Goal: Check status

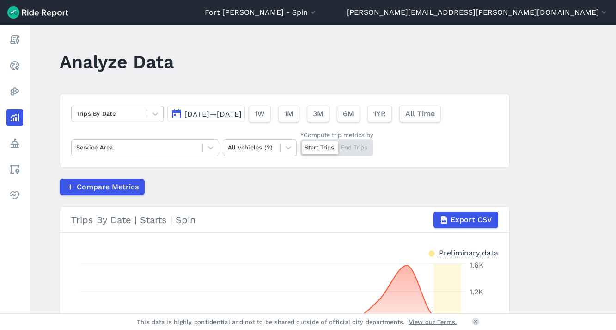
click at [237, 113] on span "[DATE]—[DATE]" at bounding box center [212, 114] width 57 height 9
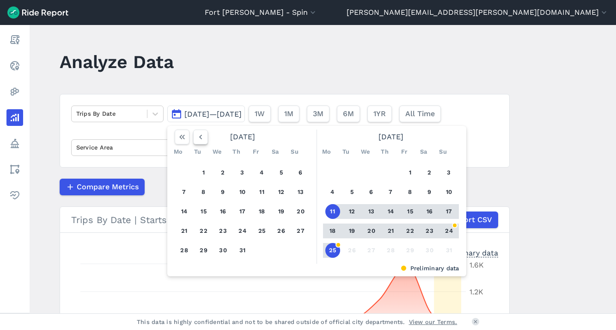
click at [197, 137] on icon "button" at bounding box center [200, 136] width 9 height 9
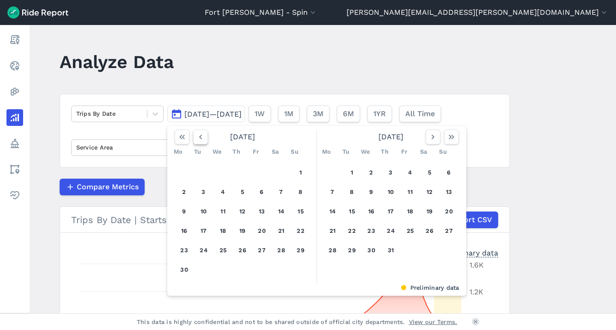
click at [197, 137] on icon "button" at bounding box center [200, 136] width 9 height 9
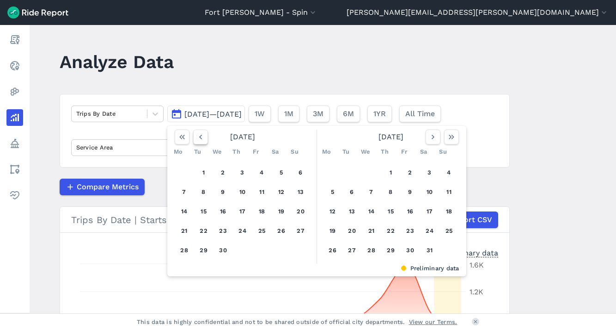
click at [197, 137] on icon "button" at bounding box center [200, 136] width 9 height 9
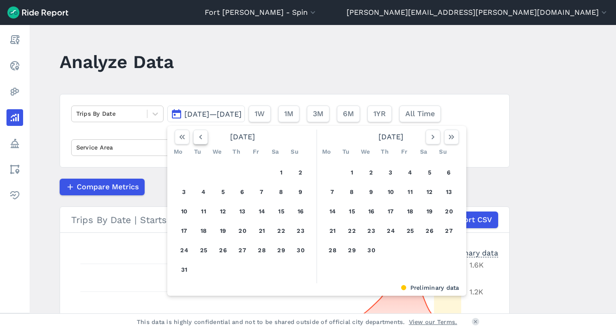
click at [197, 137] on icon "button" at bounding box center [200, 136] width 9 height 9
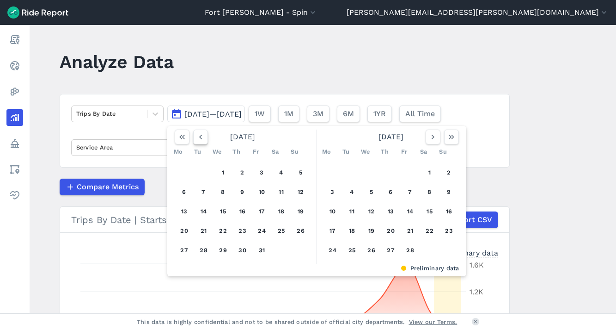
click at [197, 137] on icon "button" at bounding box center [200, 136] width 9 height 9
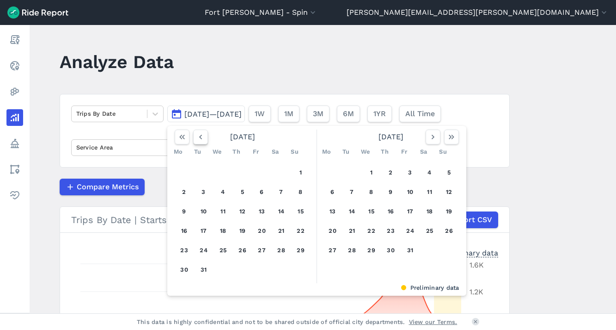
click at [197, 137] on icon "button" at bounding box center [200, 136] width 9 height 9
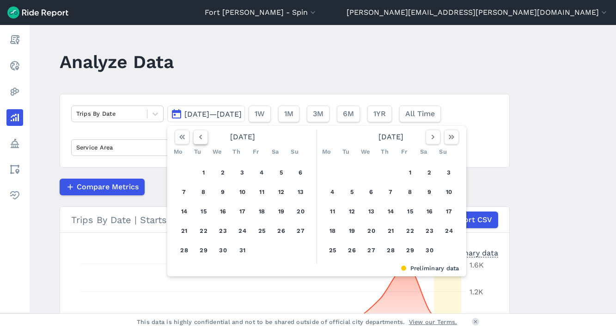
click at [197, 137] on icon "button" at bounding box center [200, 136] width 9 height 9
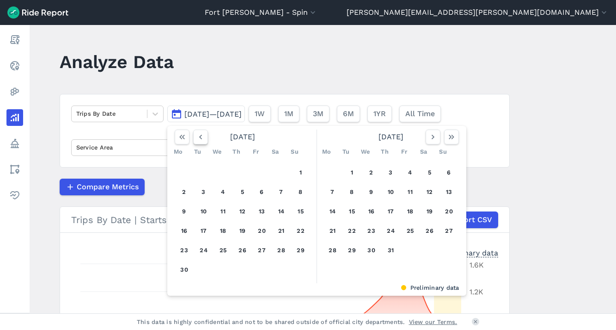
click at [197, 137] on icon "button" at bounding box center [200, 136] width 9 height 9
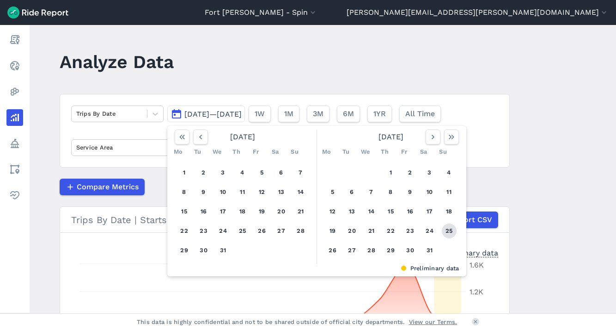
click at [447, 235] on button "25" at bounding box center [449, 230] width 15 height 15
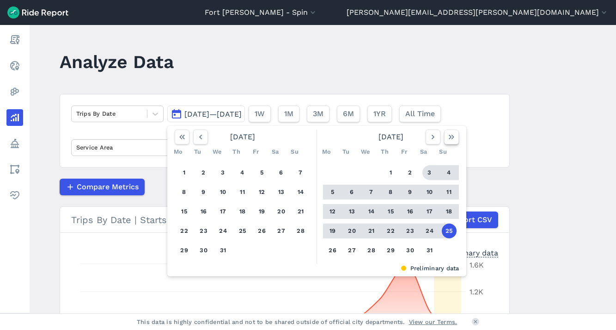
click at [450, 137] on icon "button" at bounding box center [451, 136] width 9 height 9
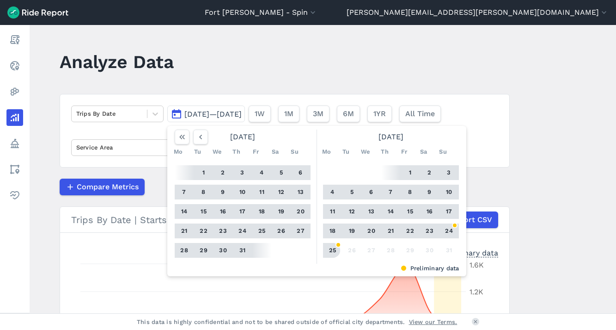
click at [333, 255] on button "25" at bounding box center [333, 250] width 15 height 15
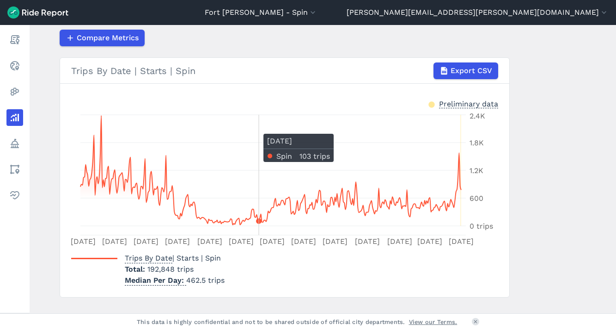
scroll to position [155, 0]
